Goal: Task Accomplishment & Management: Manage account settings

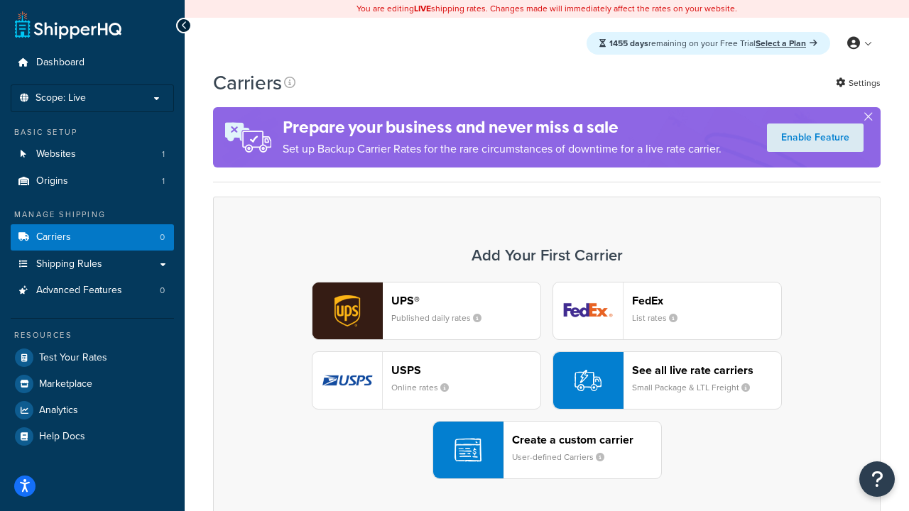
click at [547, 381] on div "UPS® Published daily rates FedEx List rates USPS Online rates See all live rate…" at bounding box center [547, 380] width 638 height 197
click at [707, 300] on header "FedEx" at bounding box center [706, 300] width 149 height 13
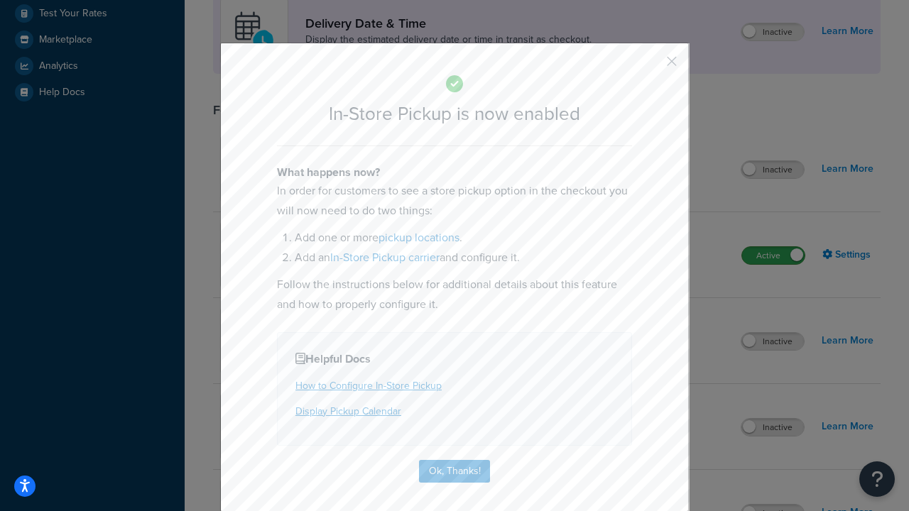
scroll to position [398, 0]
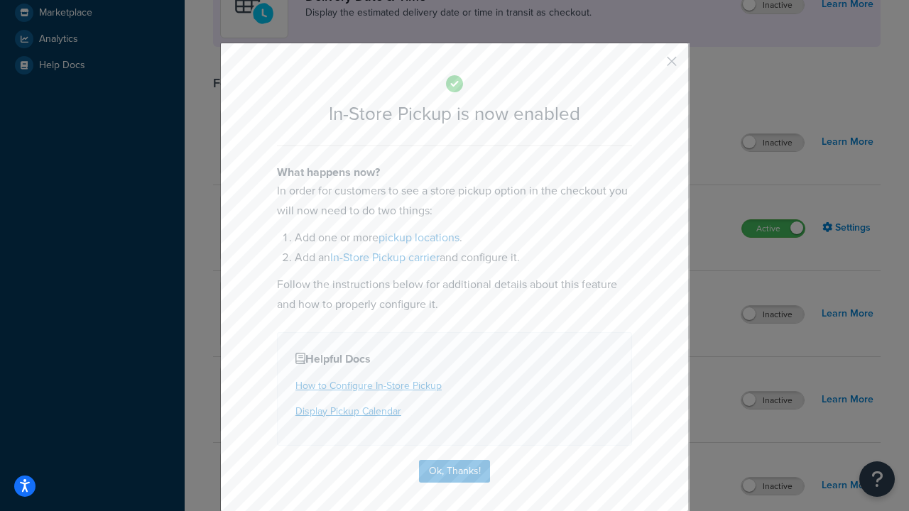
click at [651, 66] on button "button" at bounding box center [651, 67] width 4 height 4
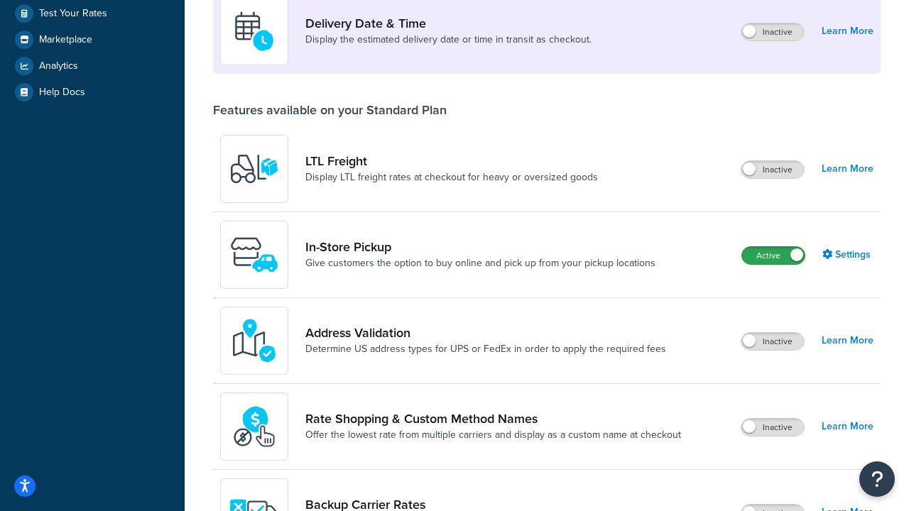
click at [774, 256] on label "Active" at bounding box center [773, 255] width 63 height 17
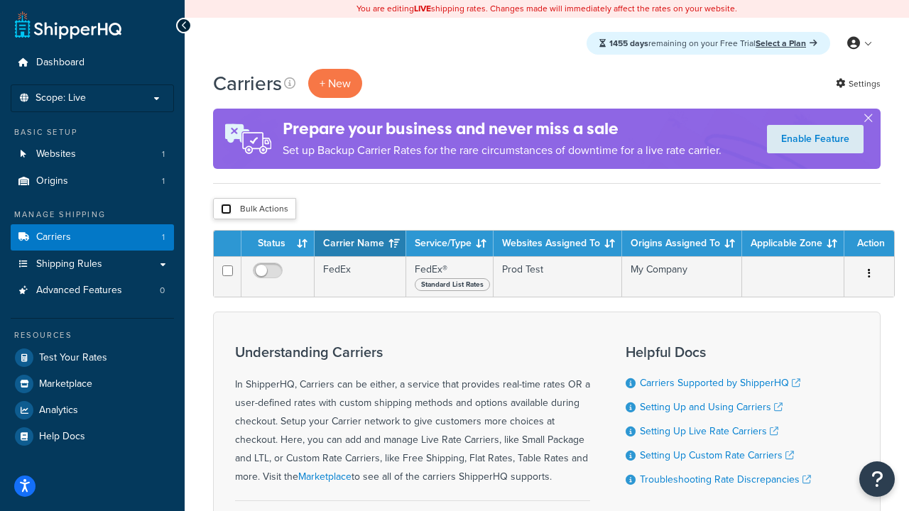
click at [226, 209] on input "checkbox" at bounding box center [226, 209] width 11 height 11
checkbox input "true"
click at [0, 0] on button "Delete" at bounding box center [0, 0] width 0 height 0
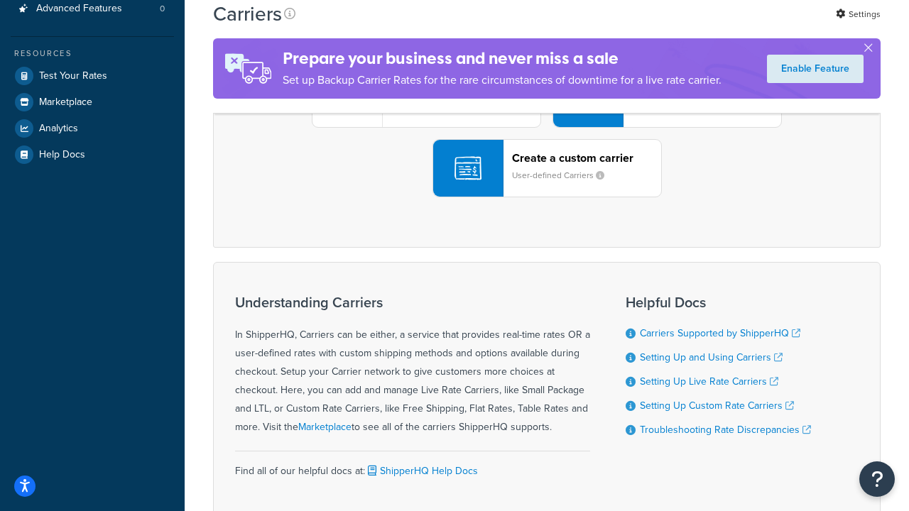
click at [547, 197] on div "UPS® Published daily rates FedEx List rates USPS Online rates See all live rate…" at bounding box center [547, 98] width 638 height 197
click at [547, 182] on small "User-defined Carriers" at bounding box center [564, 175] width 104 height 13
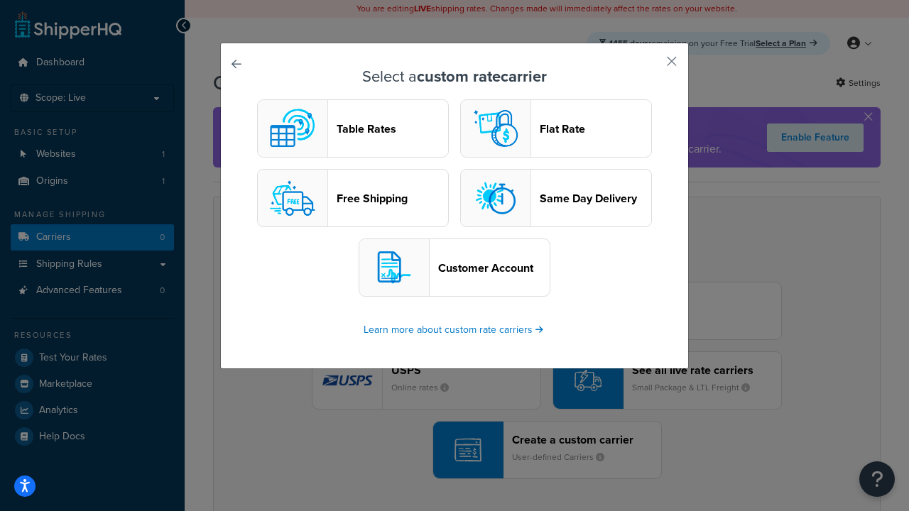
click at [353, 129] on header "Table Rates" at bounding box center [393, 128] width 112 height 13
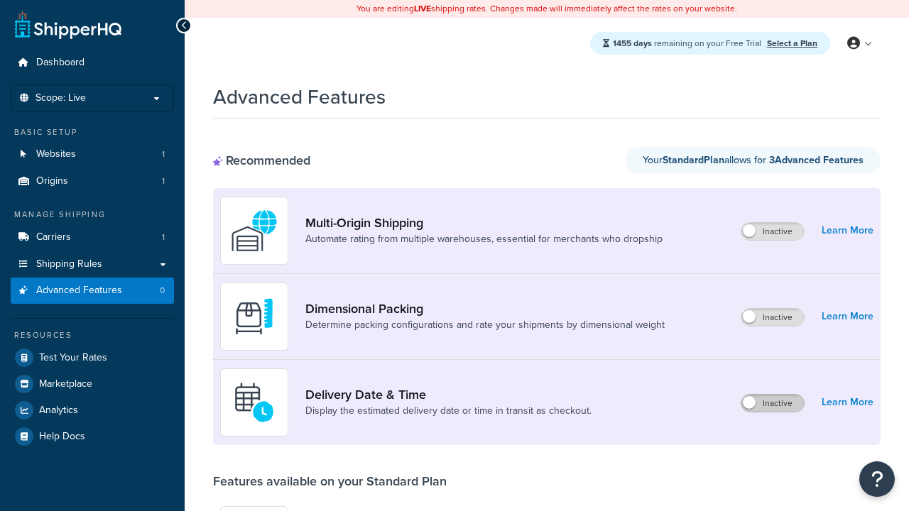
click at [774, 403] on label "Inactive" at bounding box center [773, 403] width 63 height 17
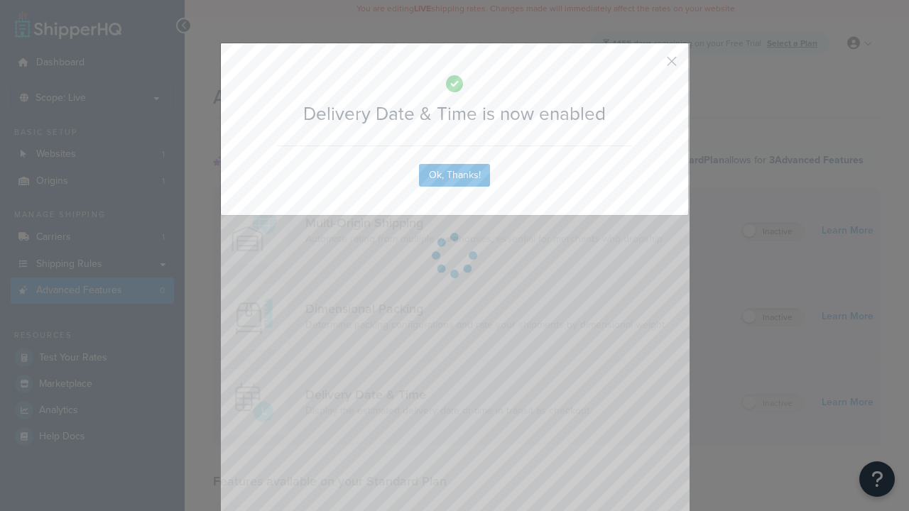
click at [651, 66] on button "button" at bounding box center [651, 67] width 4 height 4
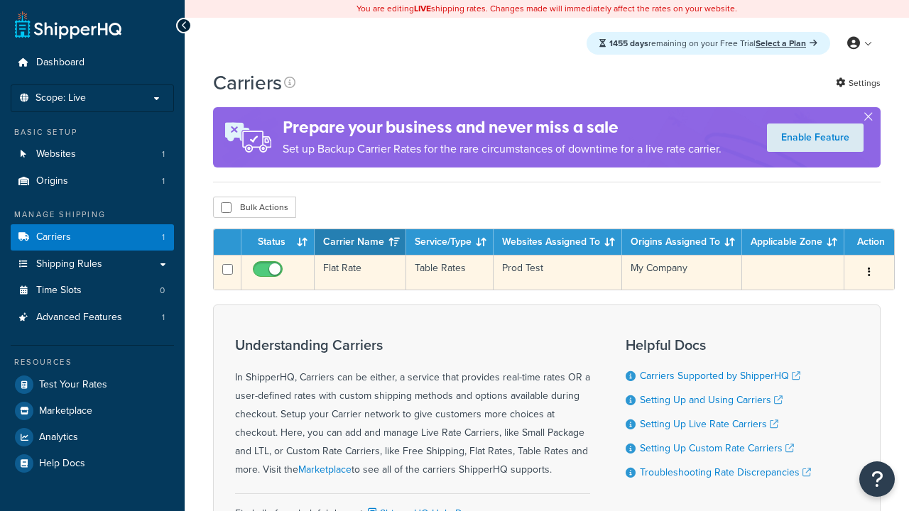
click at [359, 272] on td "Flat Rate" at bounding box center [361, 272] width 92 height 35
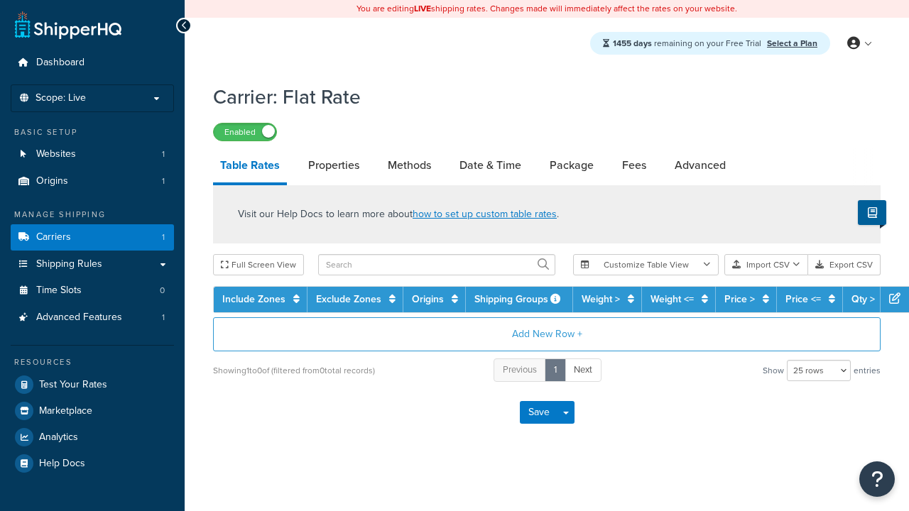
select select "25"
click at [491, 166] on link "Date & Time" at bounding box center [490, 165] width 76 height 34
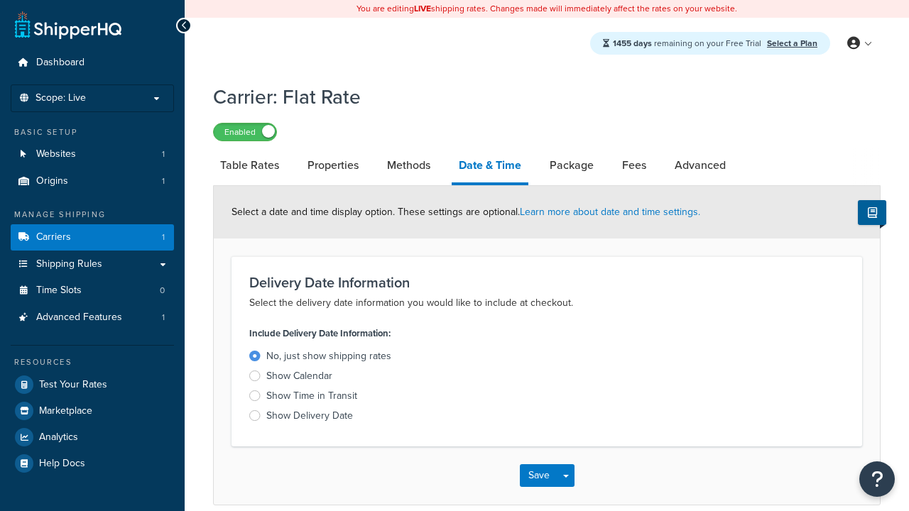
click at [299, 376] on div "Show Calendar" at bounding box center [299, 376] width 66 height 14
click at [0, 0] on input "Show Calendar" at bounding box center [0, 0] width 0 height 0
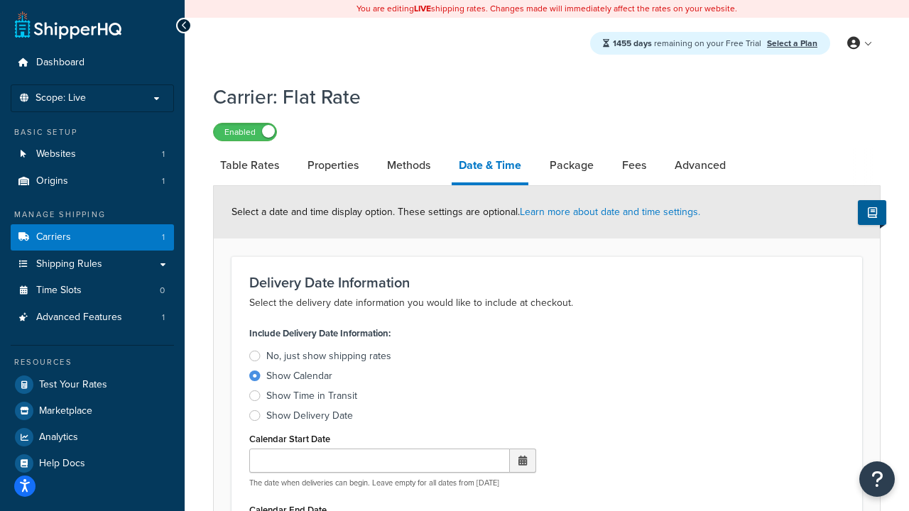
click at [299, 376] on div "Show Calendar" at bounding box center [299, 376] width 66 height 14
click at [0, 0] on input "Show Calendar" at bounding box center [0, 0] width 0 height 0
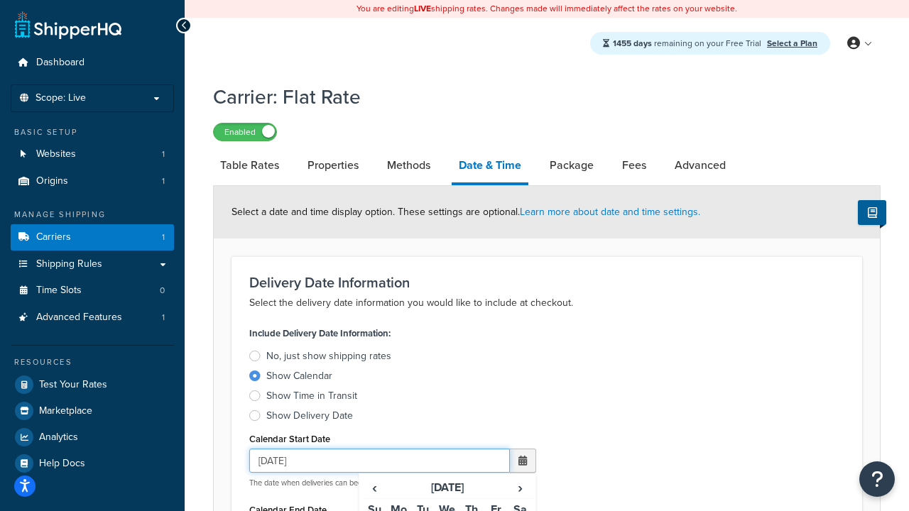
type input "07/29/2025"
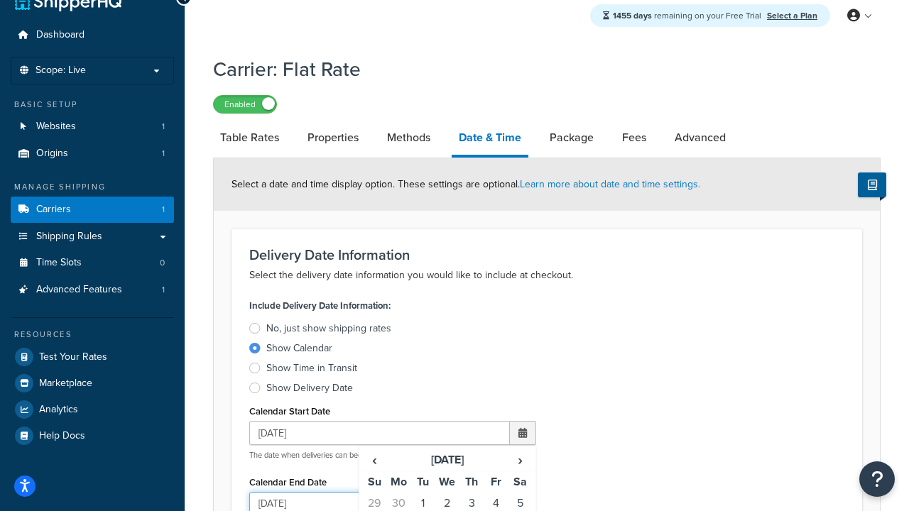
type input "07/29/2026"
type input "30"
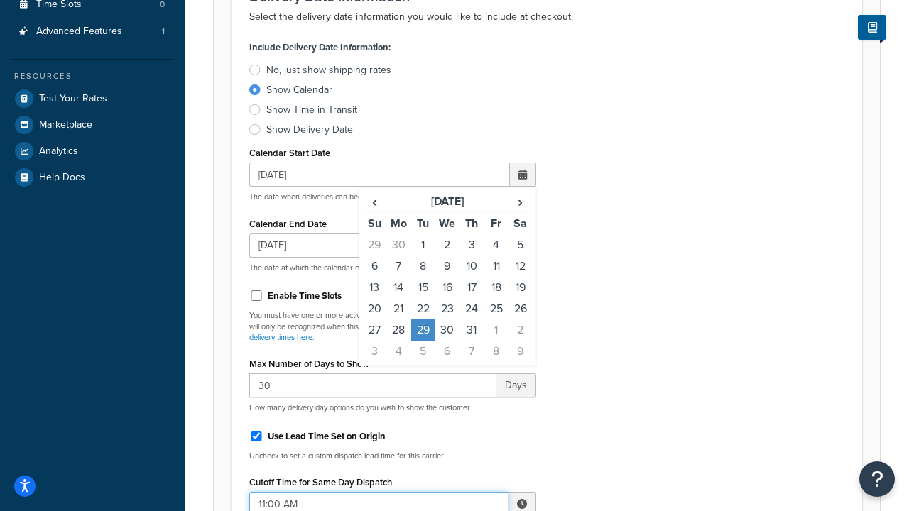
type input "11:00 AM"
type input "5"
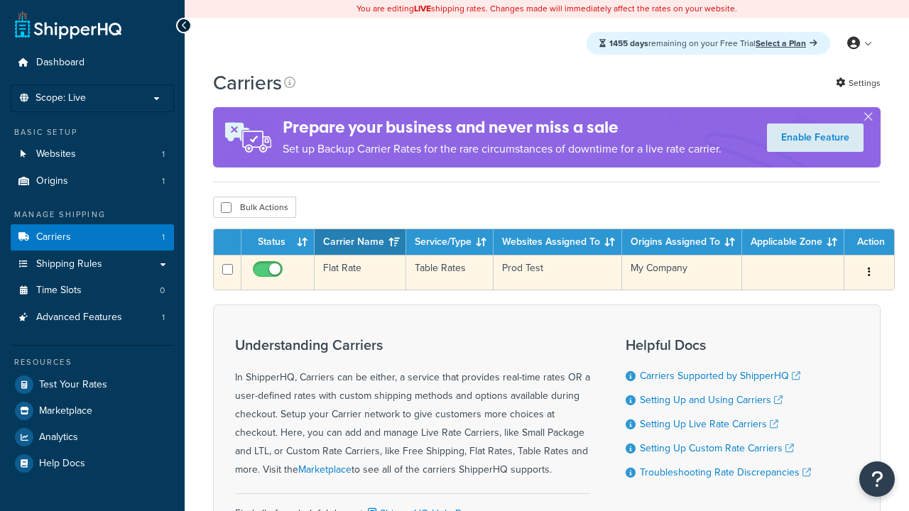
click at [359, 272] on td "Flat Rate" at bounding box center [361, 272] width 92 height 35
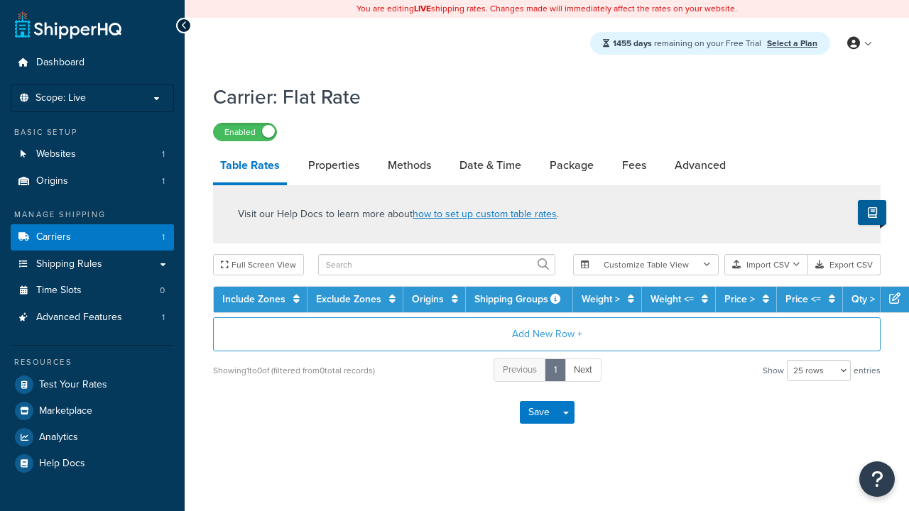
select select "25"
click at [491, 166] on link "Date & Time" at bounding box center [490, 165] width 76 height 34
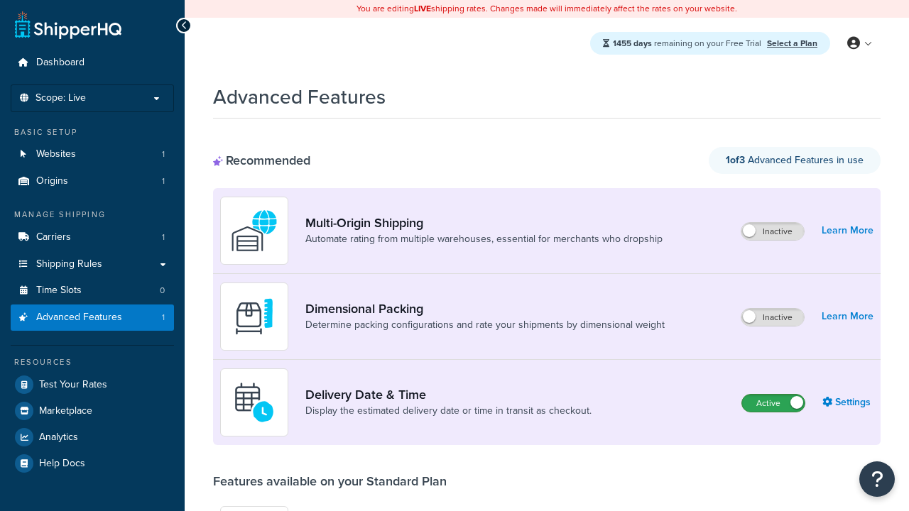
click at [774, 403] on label "Active" at bounding box center [773, 403] width 63 height 17
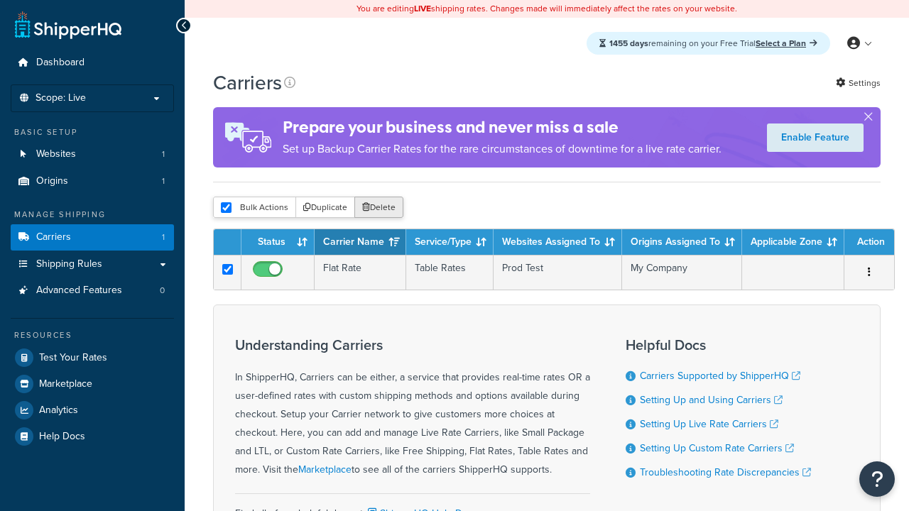
click at [378, 207] on button "Delete" at bounding box center [378, 207] width 49 height 21
